Goal: Task Accomplishment & Management: Manage account settings

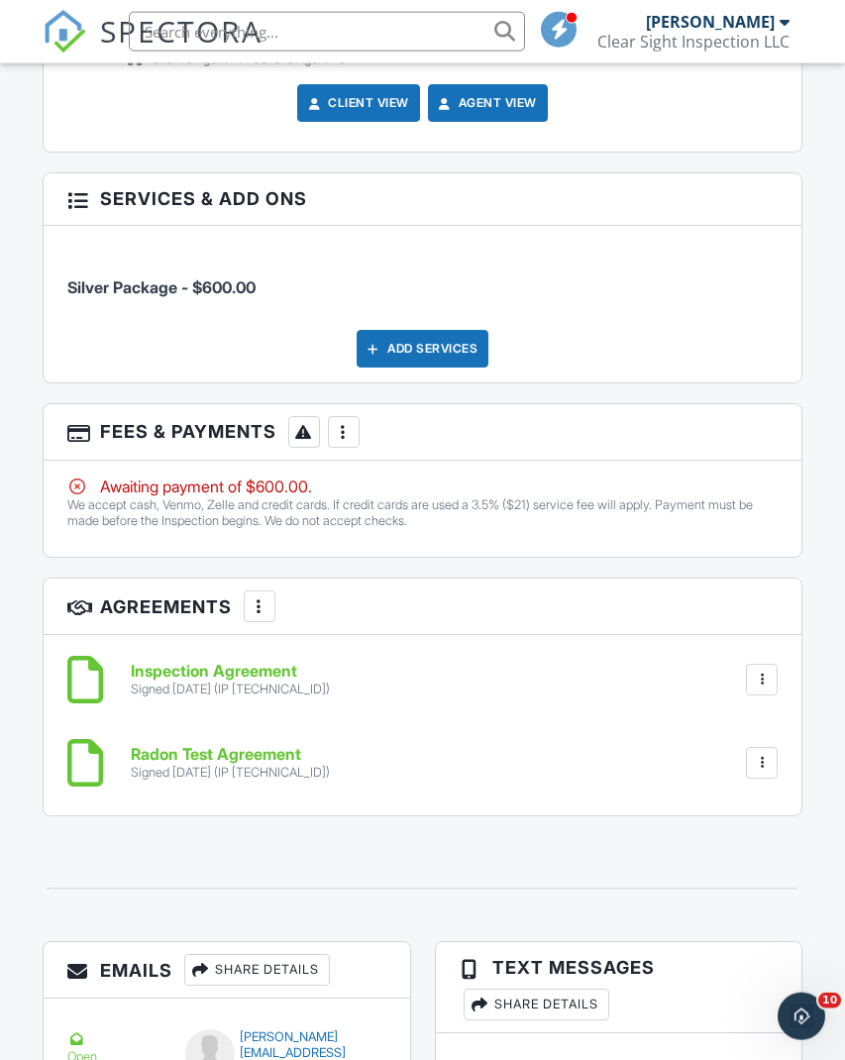
scroll to position [2625, 0]
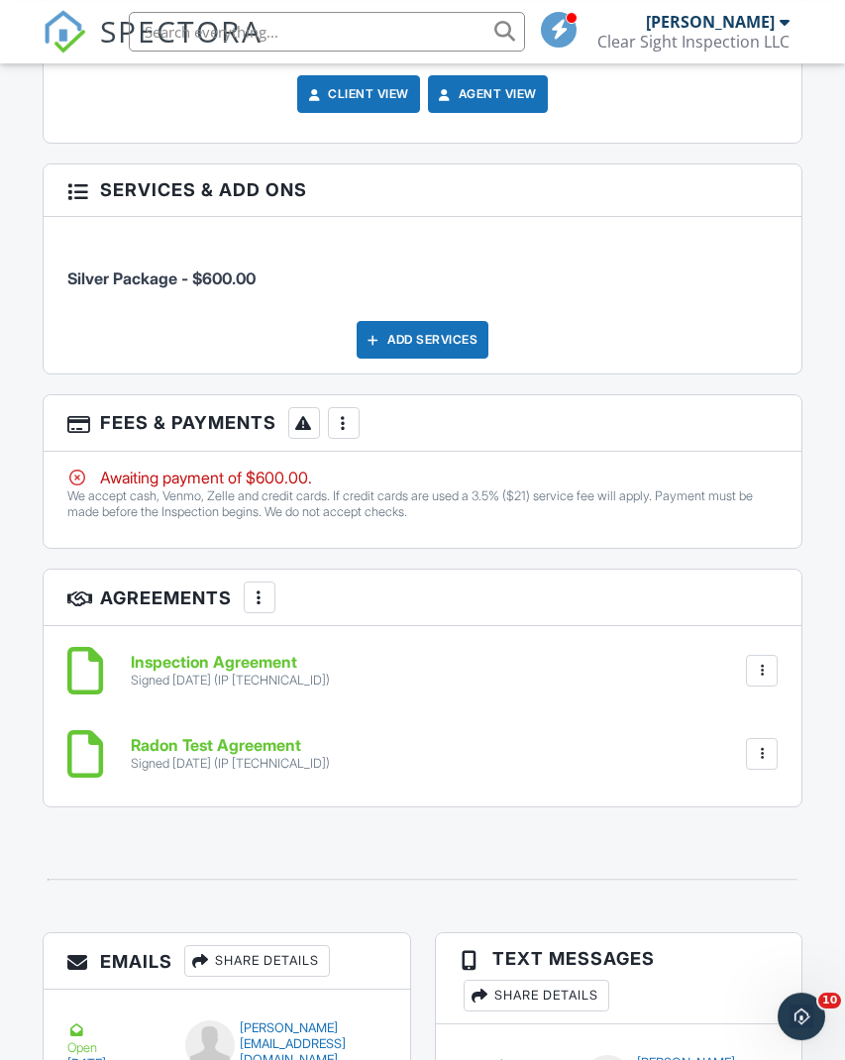
click at [776, 740] on div at bounding box center [762, 754] width 32 height 32
click at [769, 751] on div at bounding box center [762, 754] width 20 height 20
click at [173, 744] on h6 "Radon Test Agreement" at bounding box center [230, 746] width 199 height 18
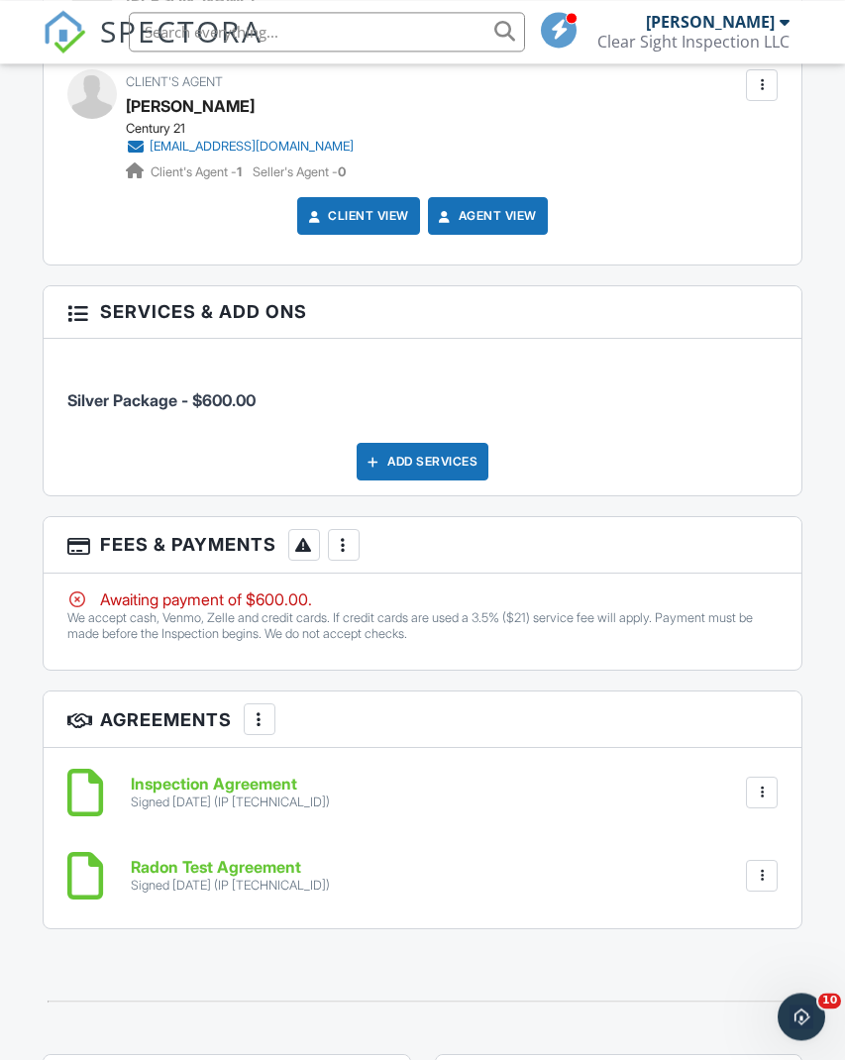
scroll to position [2503, 2]
click at [347, 544] on div at bounding box center [344, 545] width 20 height 20
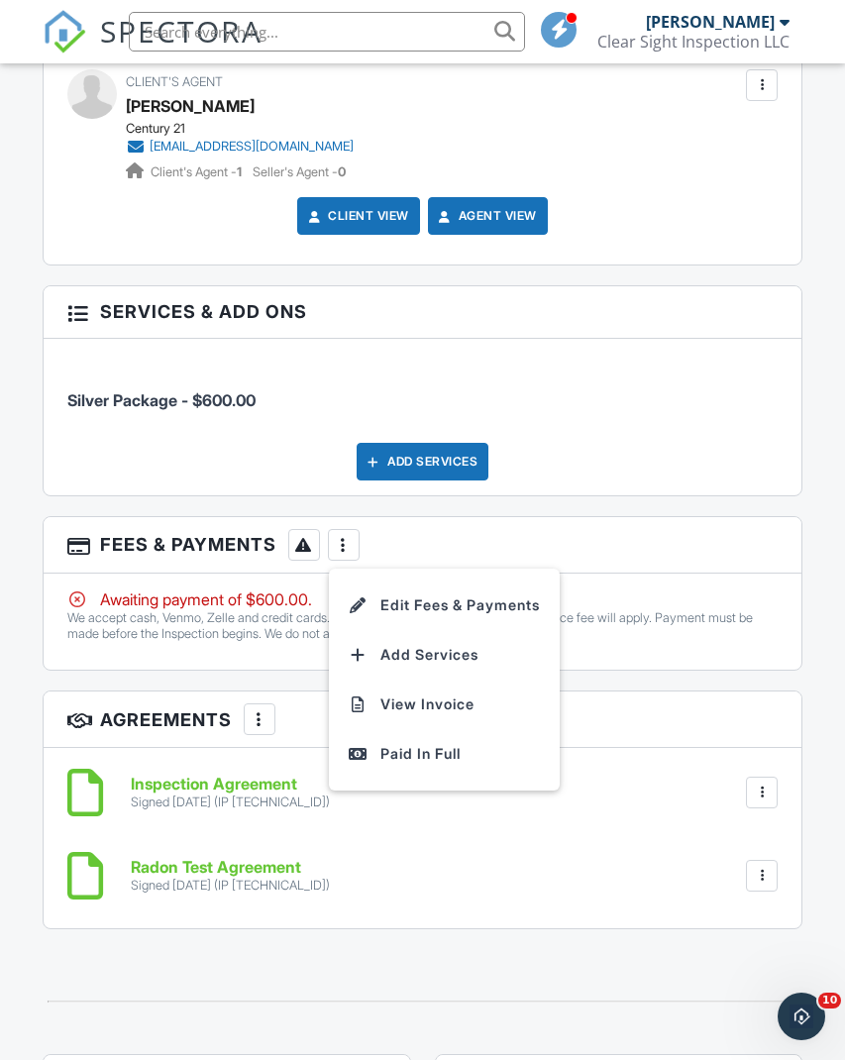
click at [374, 694] on li "View Invoice" at bounding box center [444, 705] width 207 height 50
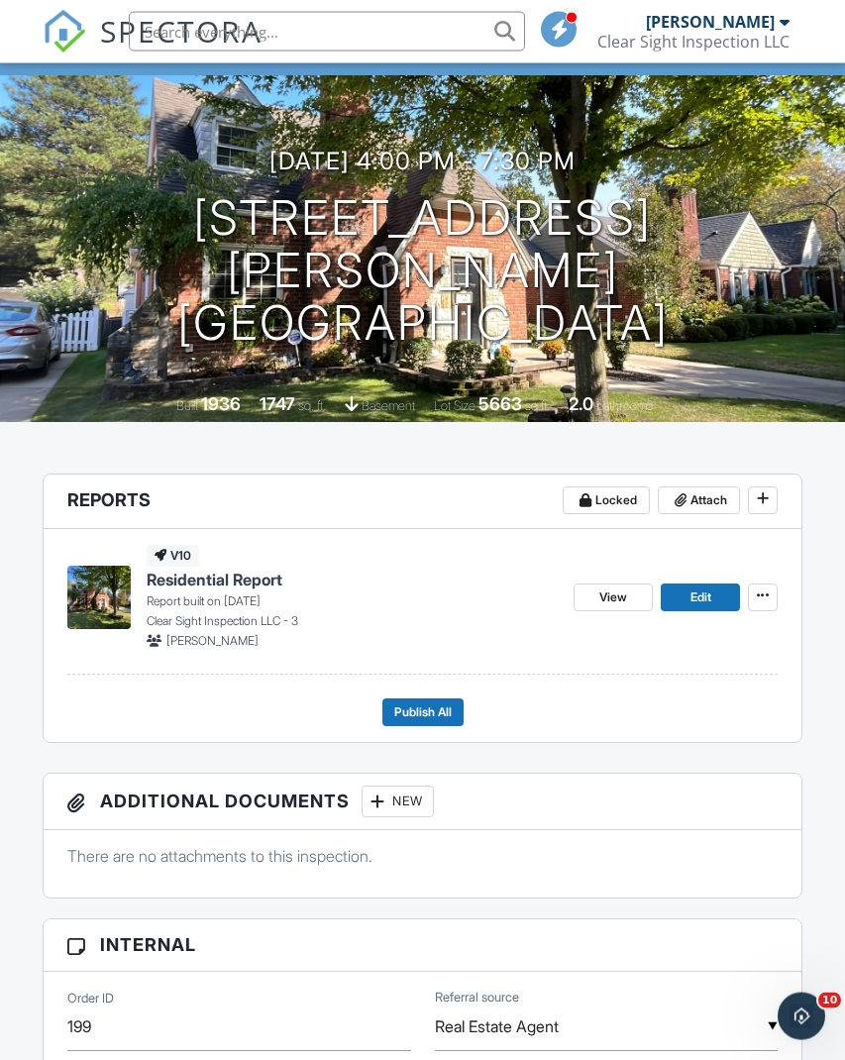
scroll to position [148, 0]
click at [608, 598] on span "View" at bounding box center [613, 597] width 28 height 20
